Goal: Use online tool/utility: Utilize a website feature to perform a specific function

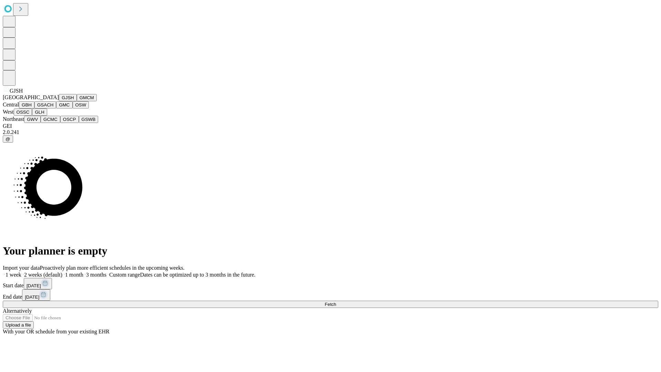
click at [59, 101] on button "GJSH" at bounding box center [68, 97] width 18 height 7
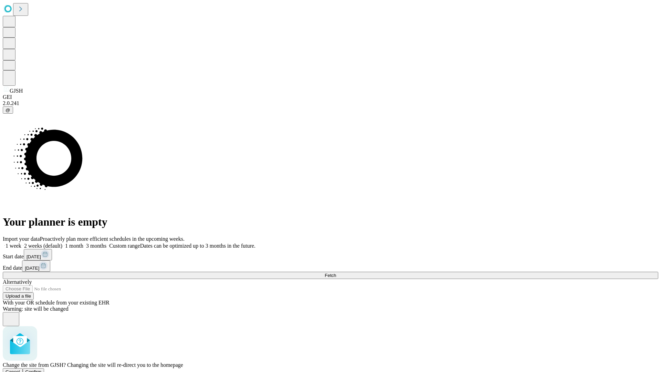
click at [42, 369] on span "Confirm" at bounding box center [33, 371] width 16 height 5
click at [62, 243] on label "2 weeks (default)" at bounding box center [41, 246] width 41 height 6
click at [336, 273] on span "Fetch" at bounding box center [330, 275] width 11 height 5
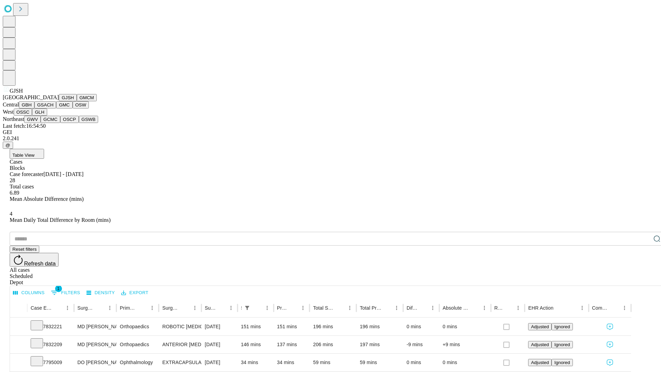
click at [77, 101] on button "GMCM" at bounding box center [87, 97] width 20 height 7
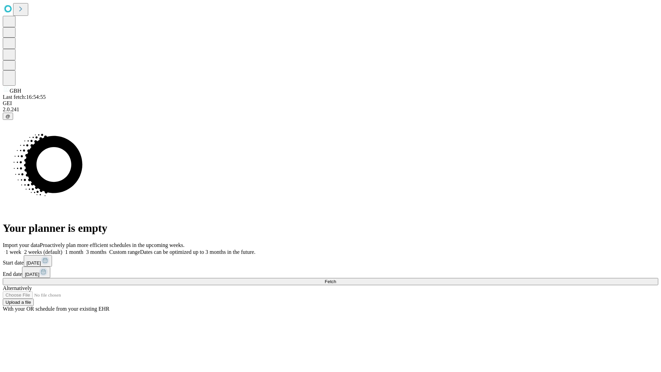
click at [62, 249] on label "2 weeks (default)" at bounding box center [41, 252] width 41 height 6
click at [336, 279] on span "Fetch" at bounding box center [330, 281] width 11 height 5
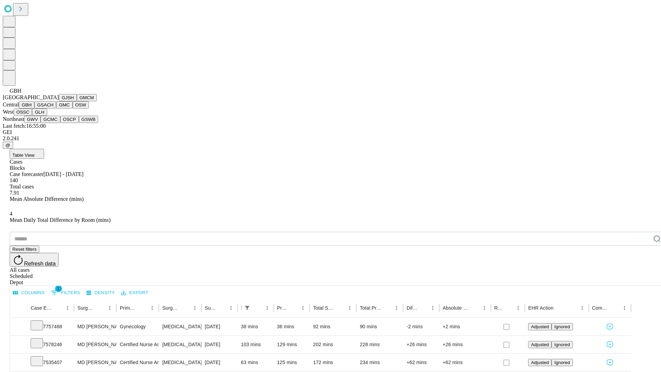
click at [53, 108] on button "GSACH" at bounding box center [45, 104] width 22 height 7
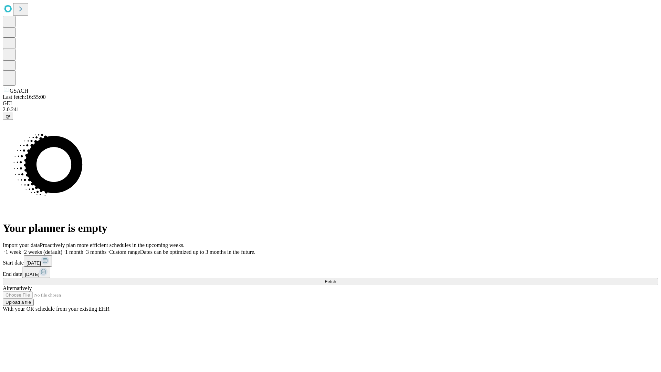
click at [62, 249] on label "2 weeks (default)" at bounding box center [41, 252] width 41 height 6
click at [336, 279] on span "Fetch" at bounding box center [330, 281] width 11 height 5
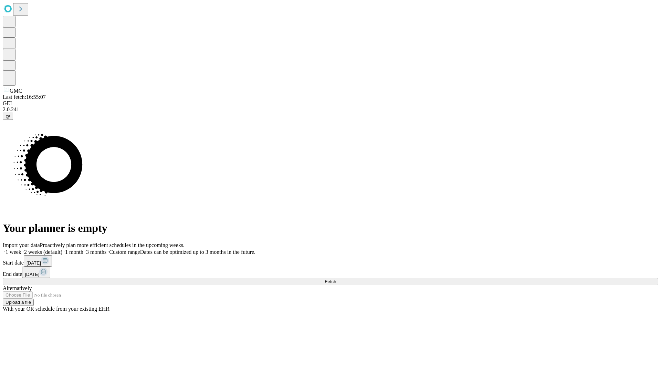
click at [336, 279] on span "Fetch" at bounding box center [330, 281] width 11 height 5
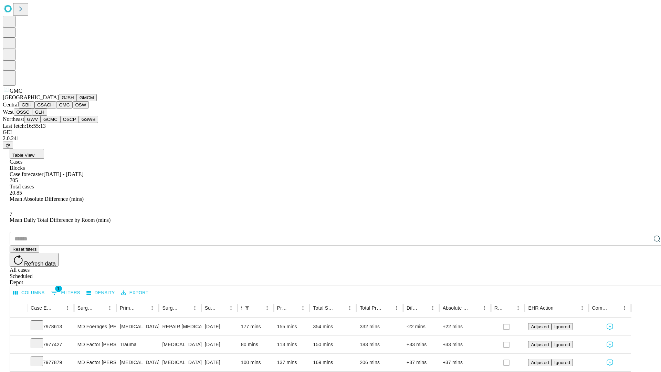
click at [73, 108] on button "OSW" at bounding box center [81, 104] width 17 height 7
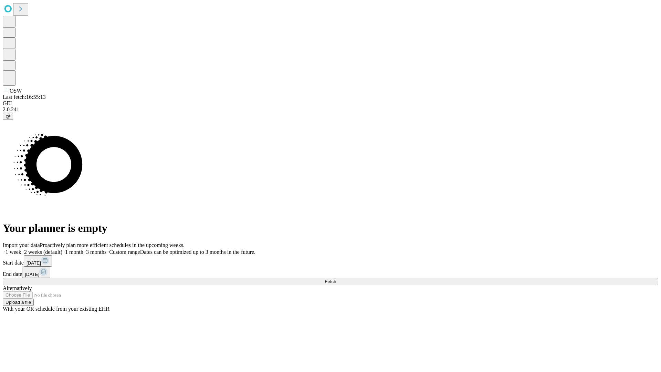
click at [62, 249] on label "2 weeks (default)" at bounding box center [41, 252] width 41 height 6
click at [336, 279] on span "Fetch" at bounding box center [330, 281] width 11 height 5
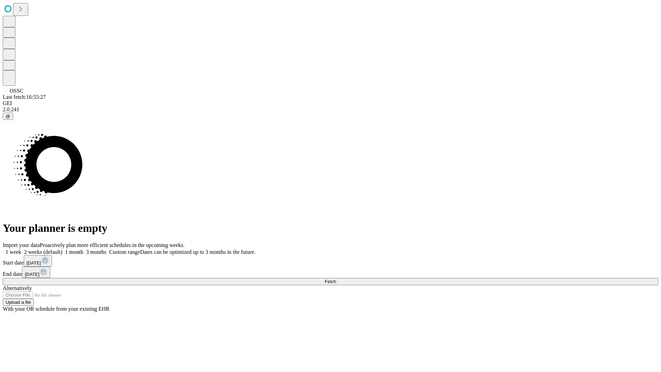
click at [62, 249] on label "2 weeks (default)" at bounding box center [41, 252] width 41 height 6
click at [336, 279] on span "Fetch" at bounding box center [330, 281] width 11 height 5
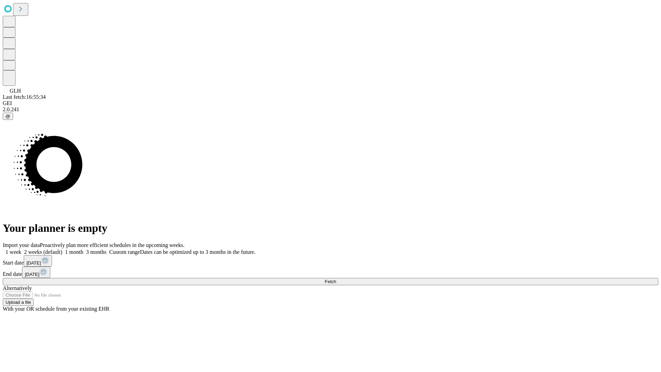
click at [62, 249] on label "2 weeks (default)" at bounding box center [41, 252] width 41 height 6
click at [336, 279] on span "Fetch" at bounding box center [330, 281] width 11 height 5
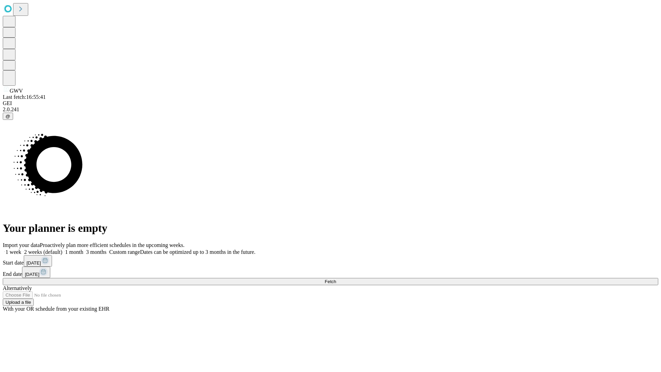
click at [62, 249] on label "2 weeks (default)" at bounding box center [41, 252] width 41 height 6
click at [336, 279] on span "Fetch" at bounding box center [330, 281] width 11 height 5
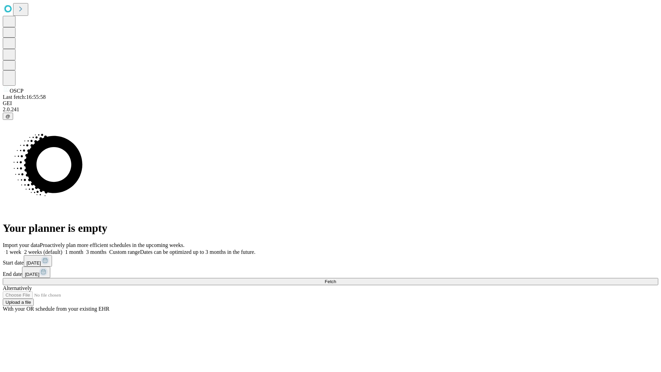
click at [62, 249] on label "2 weeks (default)" at bounding box center [41, 252] width 41 height 6
click at [336, 279] on span "Fetch" at bounding box center [330, 281] width 11 height 5
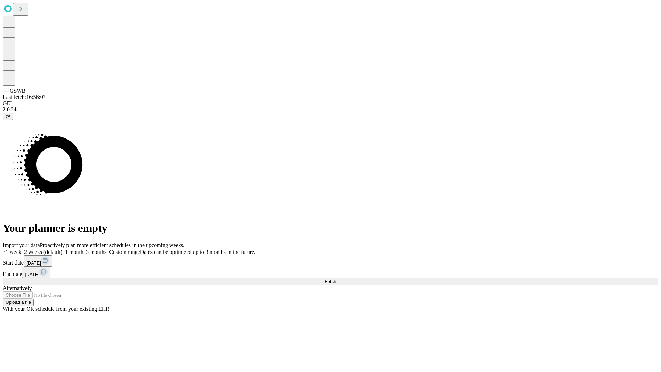
click at [62, 249] on label "2 weeks (default)" at bounding box center [41, 252] width 41 height 6
click at [336, 279] on span "Fetch" at bounding box center [330, 281] width 11 height 5
